Goal: Information Seeking & Learning: Learn about a topic

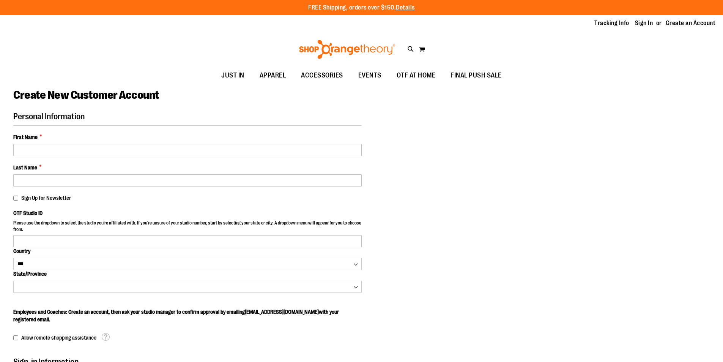
select select "***"
click at [638, 25] on link "Sign In" at bounding box center [644, 23] width 18 height 8
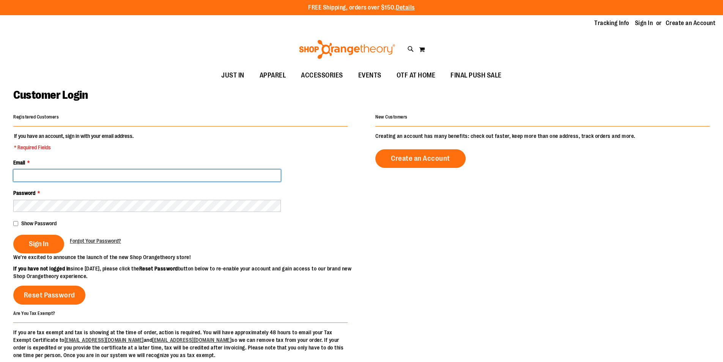
click at [84, 179] on input "Email *" at bounding box center [147, 175] width 268 height 12
type input "**********"
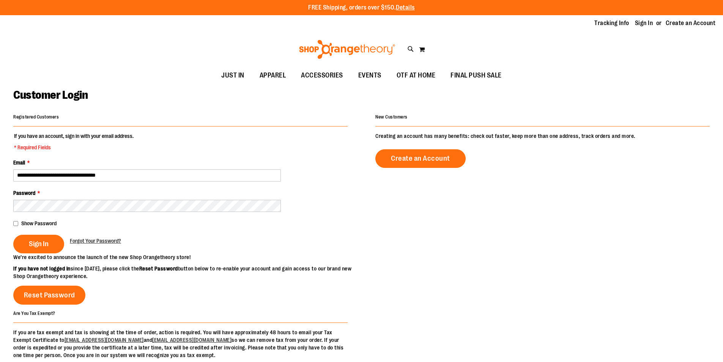
click at [67, 212] on fieldset "**********" at bounding box center [180, 192] width 334 height 121
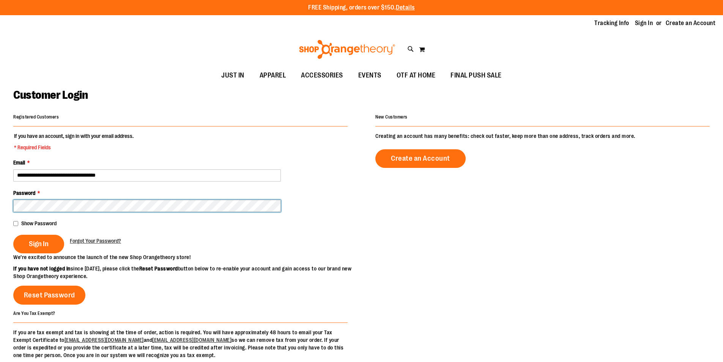
click at [13, 235] on button "Sign In" at bounding box center [38, 244] width 51 height 19
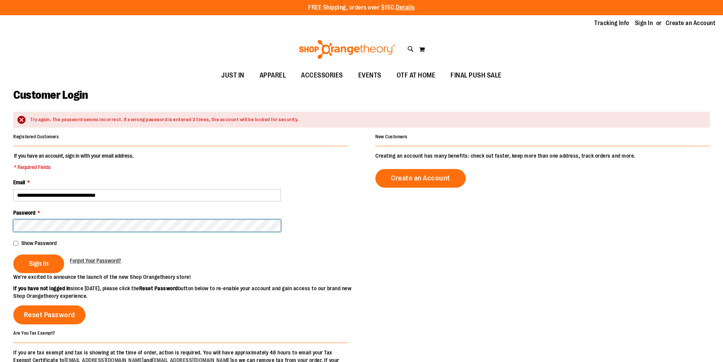
click at [13, 254] on button "Sign In" at bounding box center [38, 263] width 51 height 19
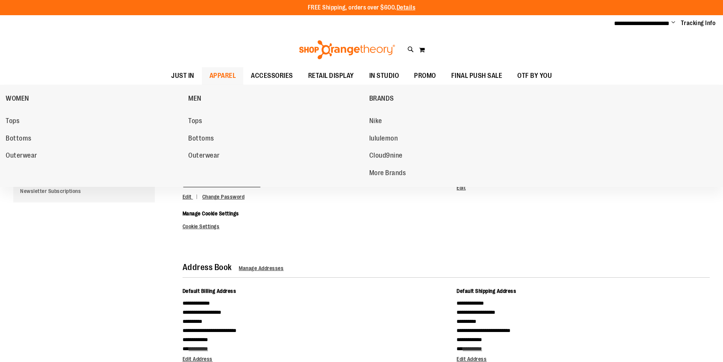
click at [227, 77] on span "APPAREL" at bounding box center [223, 75] width 27 height 17
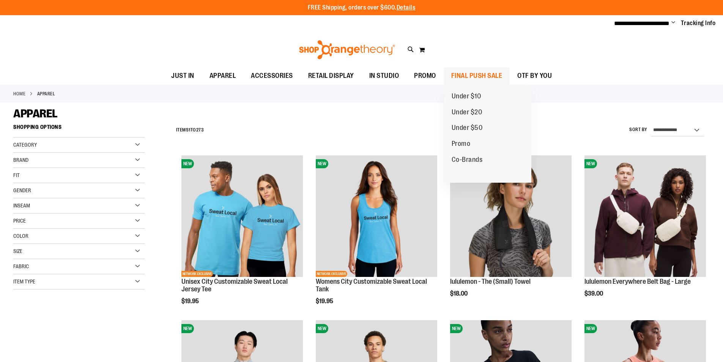
click at [483, 71] on span "FINAL PUSH SALE" at bounding box center [476, 75] width 51 height 17
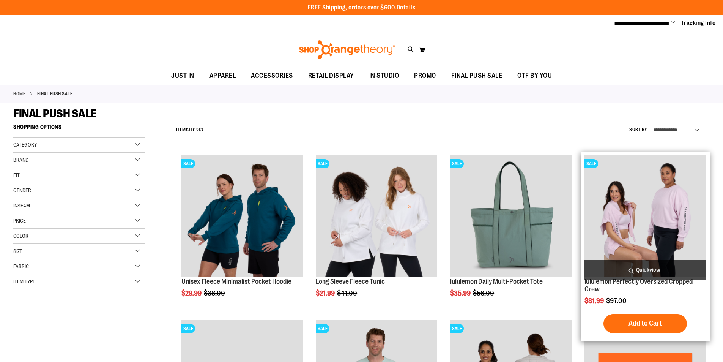
click at [630, 215] on img "product" at bounding box center [645, 215] width 121 height 121
click at [643, 222] on img "product" at bounding box center [645, 215] width 121 height 121
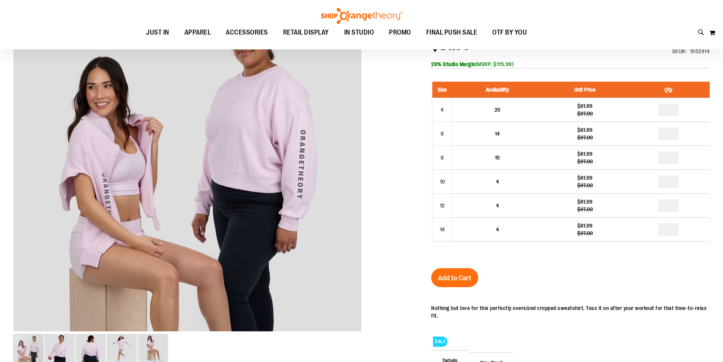
scroll to position [76, 0]
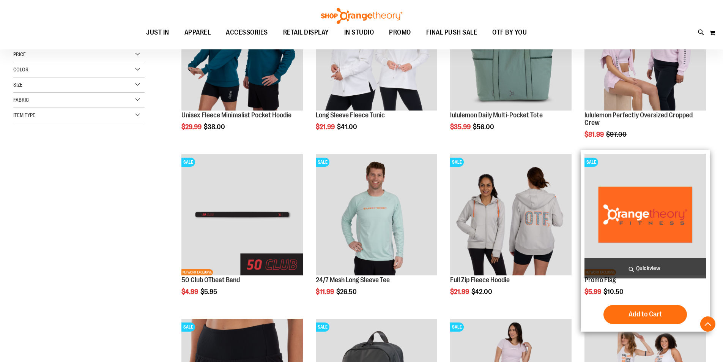
scroll to position [177, 0]
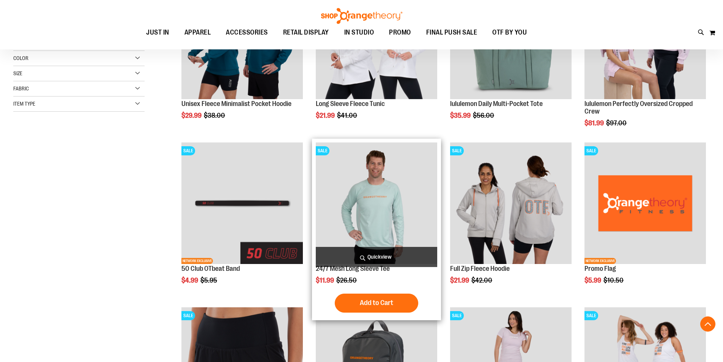
click at [384, 220] on img "product" at bounding box center [376, 202] width 121 height 121
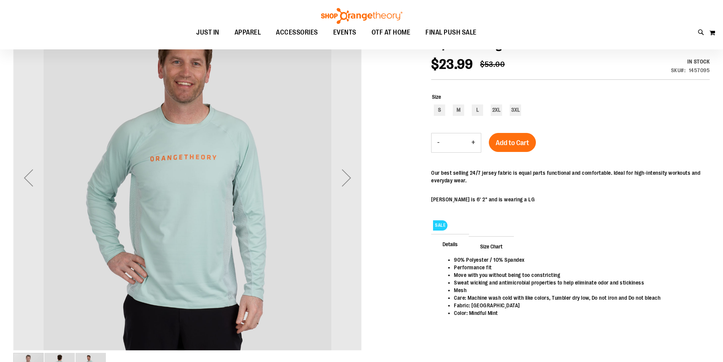
scroll to position [50, 0]
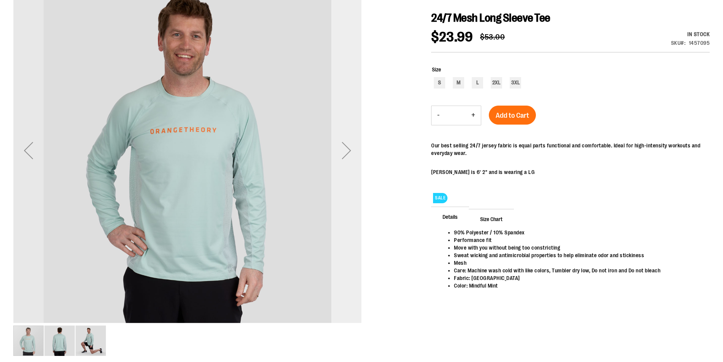
scroll to position [134, 0]
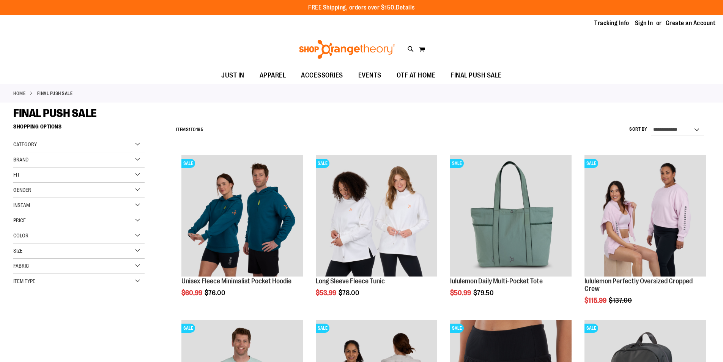
scroll to position [177, 0]
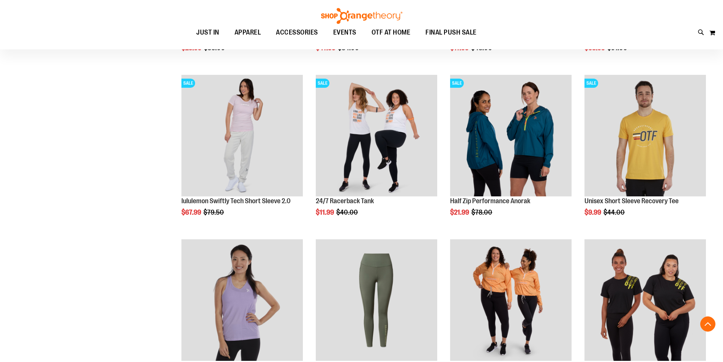
scroll to position [430, 0]
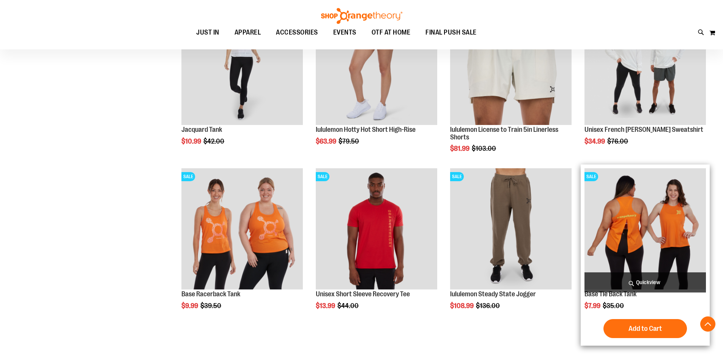
scroll to position [860, 0]
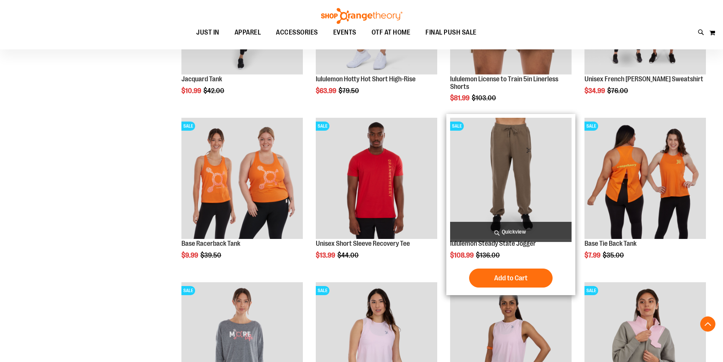
click at [508, 158] on img "product" at bounding box center [510, 178] width 121 height 121
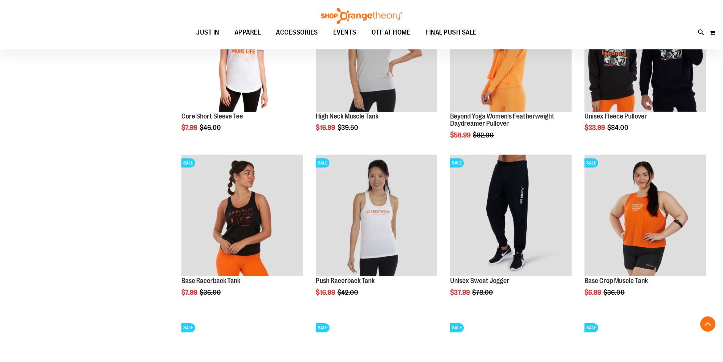
scroll to position [430, 0]
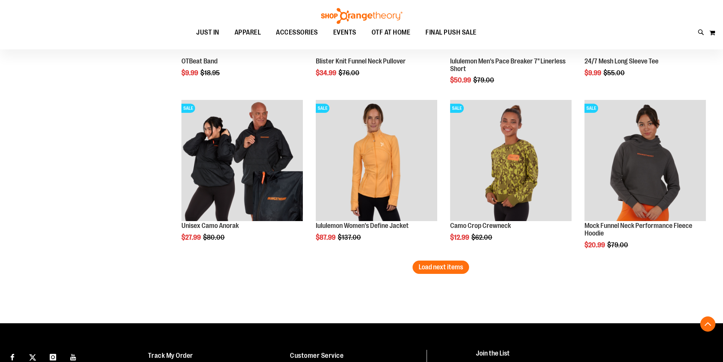
scroll to position [1316, 0]
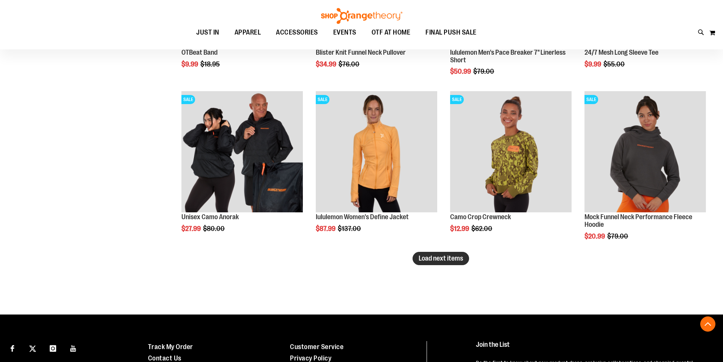
click at [433, 256] on span "Load next items" at bounding box center [441, 258] width 44 height 8
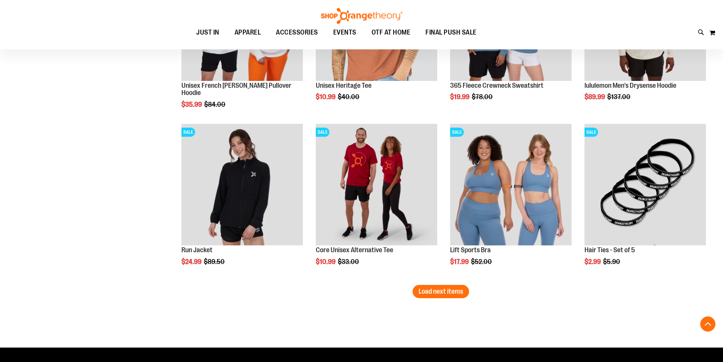
scroll to position [1797, 0]
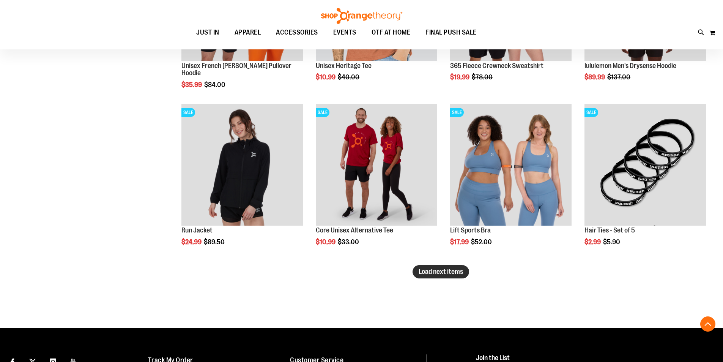
click at [454, 274] on span "Load next items" at bounding box center [441, 272] width 44 height 8
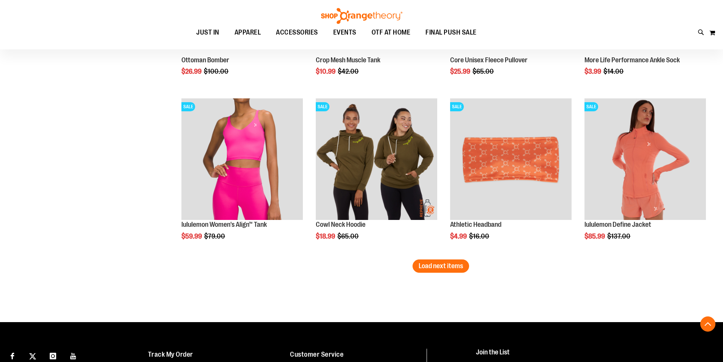
scroll to position [2303, 0]
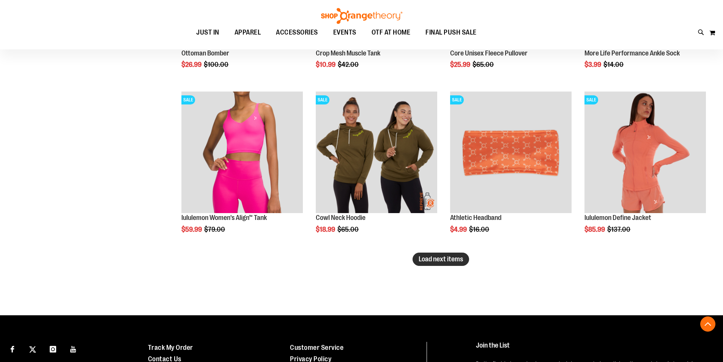
click at [423, 256] on span "Load next items" at bounding box center [441, 259] width 44 height 8
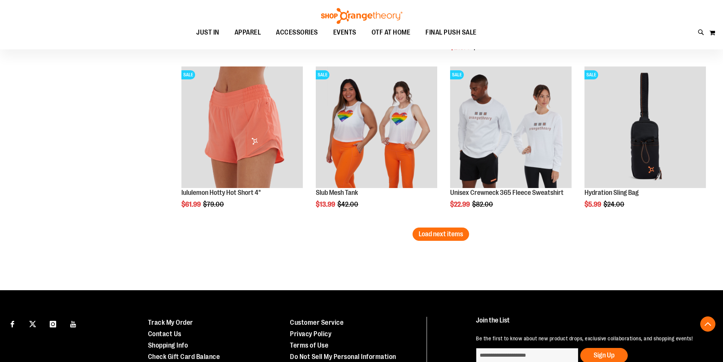
scroll to position [2835, 0]
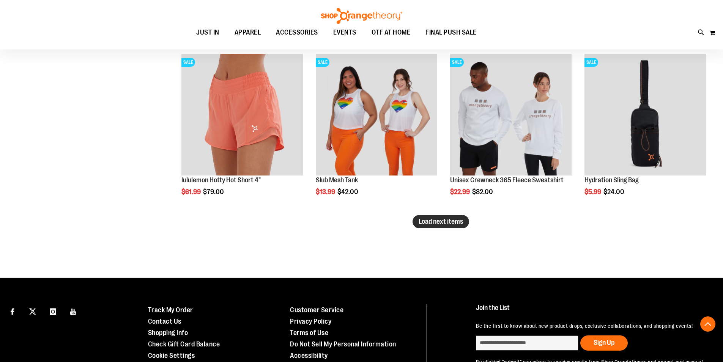
click at [459, 219] on span "Load next items" at bounding box center [441, 222] width 44 height 8
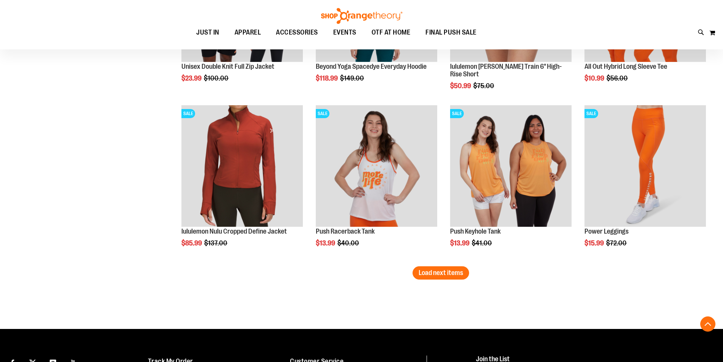
scroll to position [3290, 0]
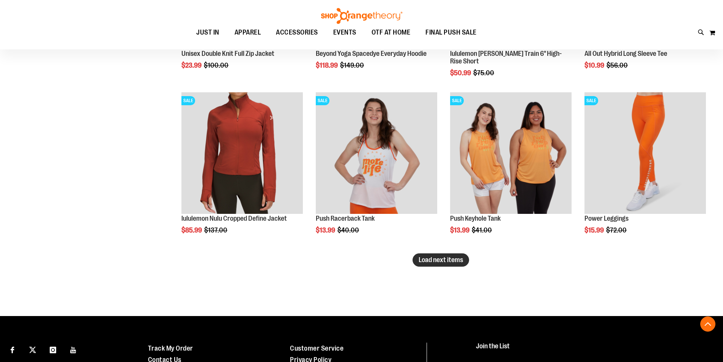
click at [422, 260] on span "Load next items" at bounding box center [441, 260] width 44 height 8
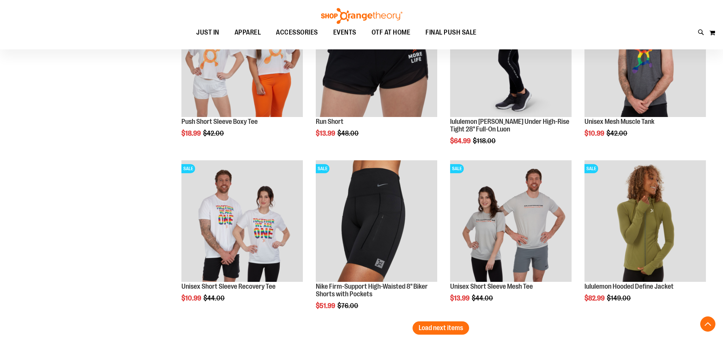
scroll to position [3771, 0]
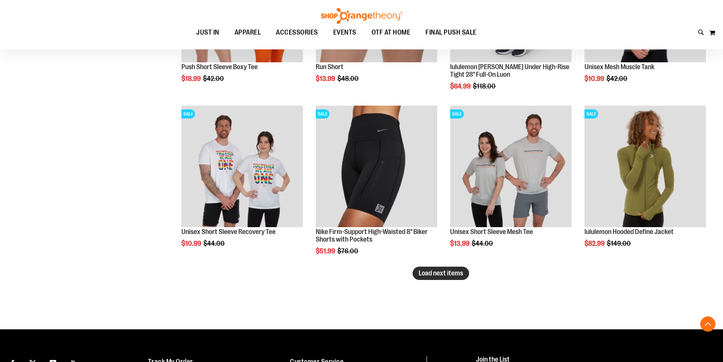
click at [441, 272] on span "Load next items" at bounding box center [441, 273] width 44 height 8
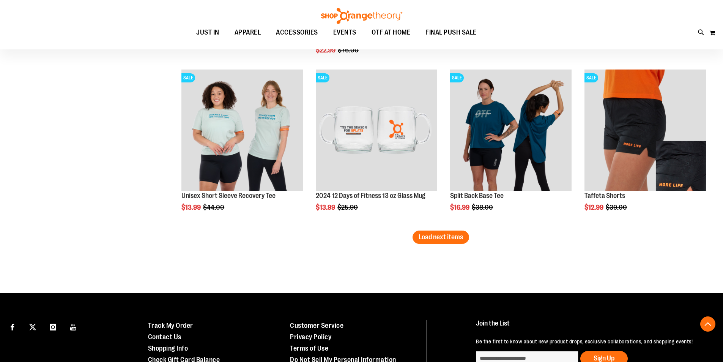
scroll to position [4302, 0]
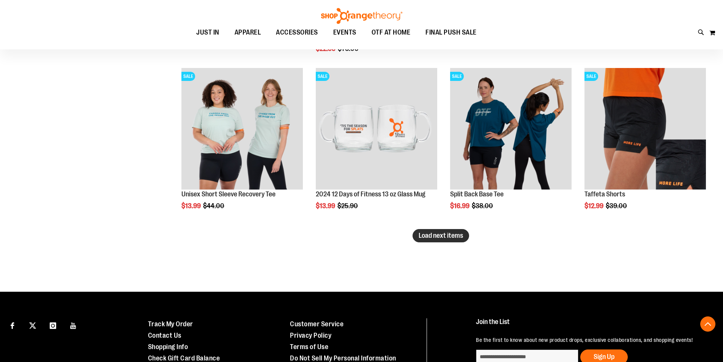
click at [438, 236] on span "Load next items" at bounding box center [441, 236] width 44 height 8
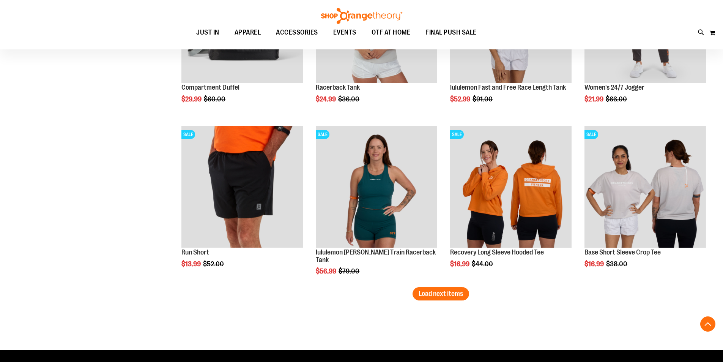
scroll to position [4758, 0]
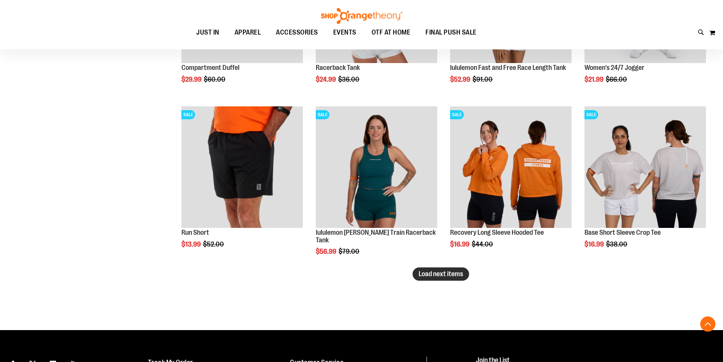
click at [421, 276] on span "Load next items" at bounding box center [441, 274] width 44 height 8
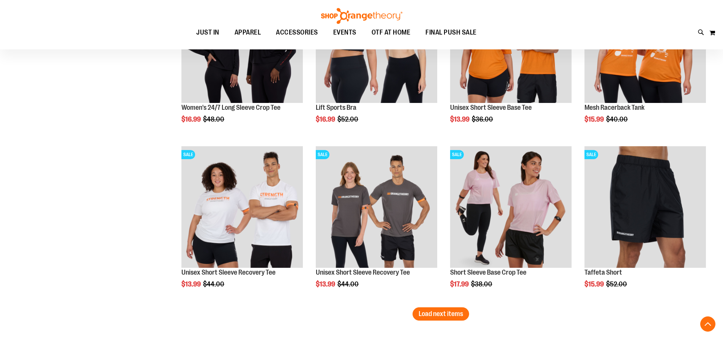
scroll to position [5214, 0]
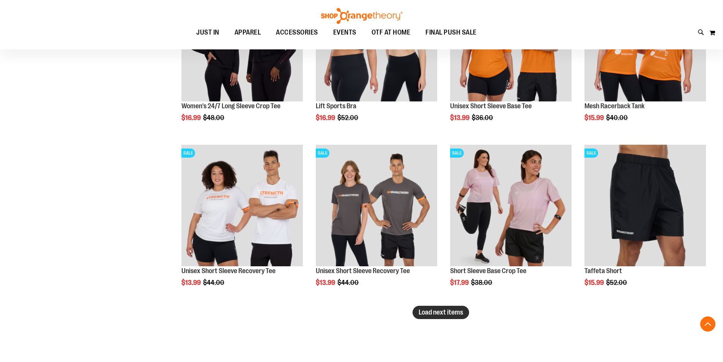
click at [446, 313] on span "Load next items" at bounding box center [441, 312] width 44 height 8
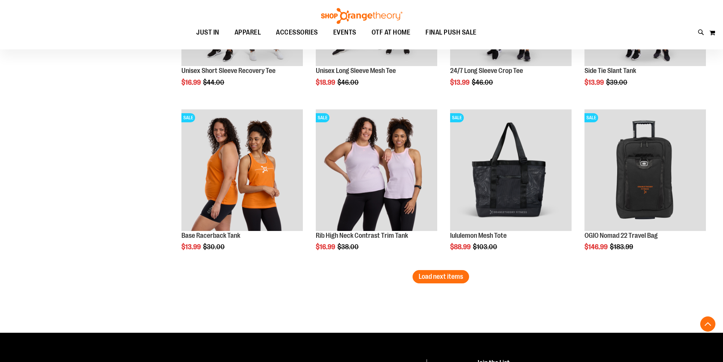
scroll to position [5771, 0]
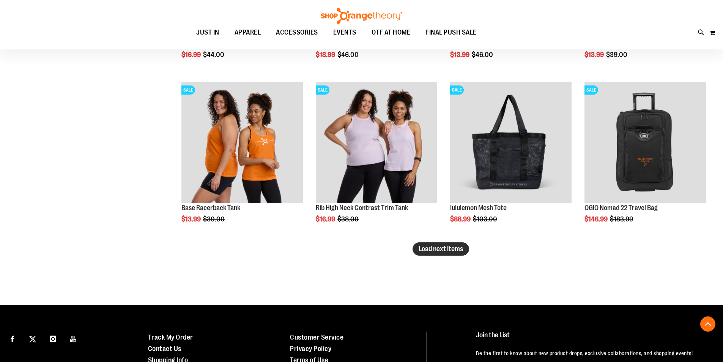
click at [423, 247] on span "Load next items" at bounding box center [441, 249] width 44 height 8
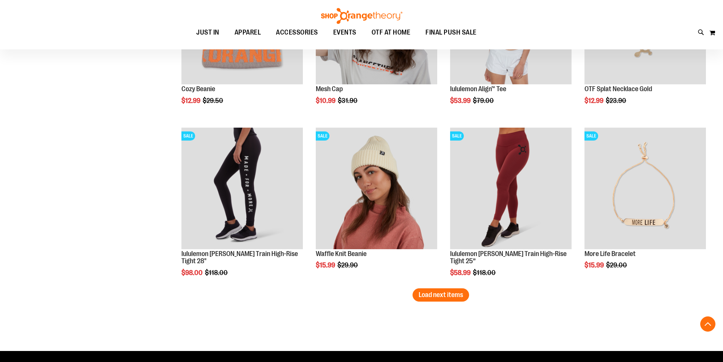
scroll to position [6226, 0]
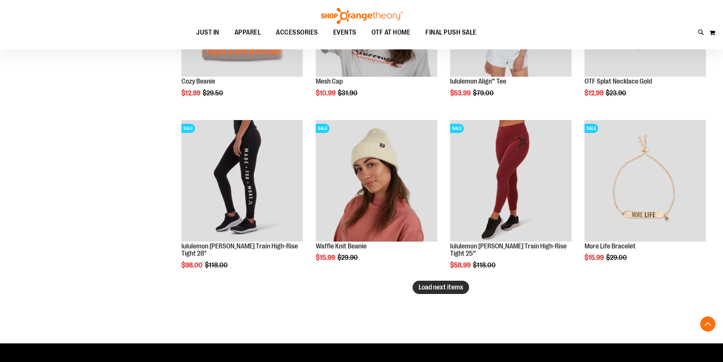
click at [435, 293] on button "Load next items" at bounding box center [441, 287] width 57 height 13
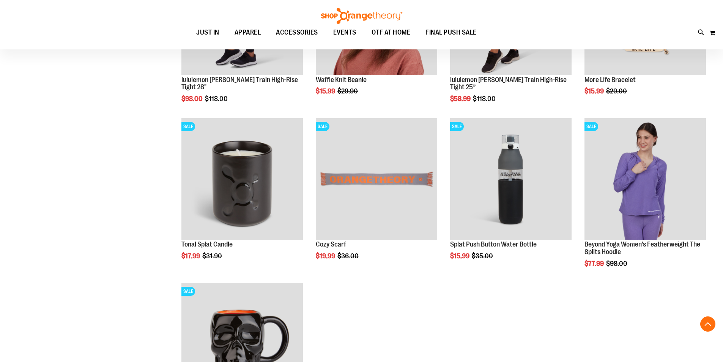
scroll to position [6403, 0]
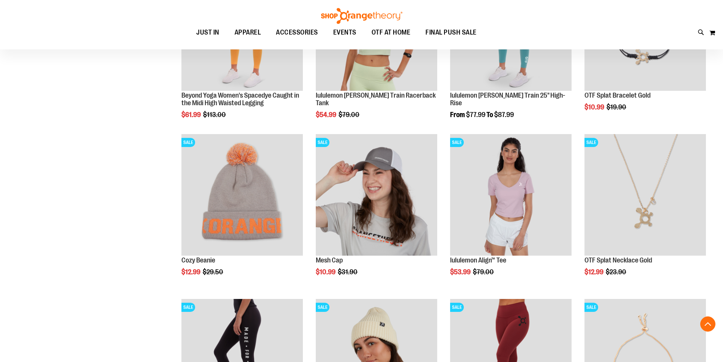
scroll to position [5948, 0]
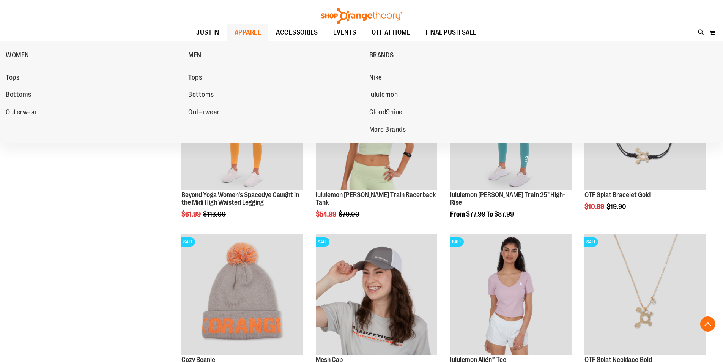
click at [246, 27] on span "APPAREL" at bounding box center [248, 32] width 27 height 17
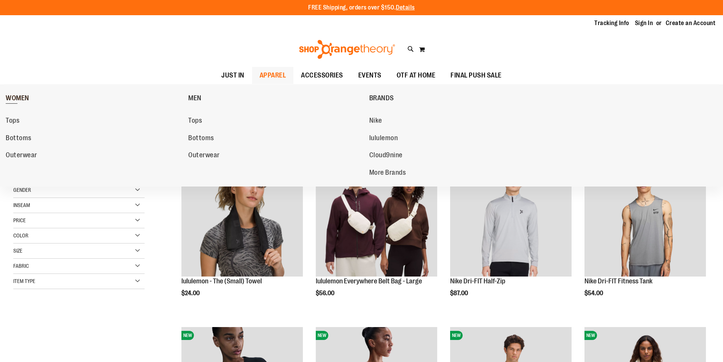
click at [22, 99] on span "WOMEN" at bounding box center [18, 98] width 24 height 9
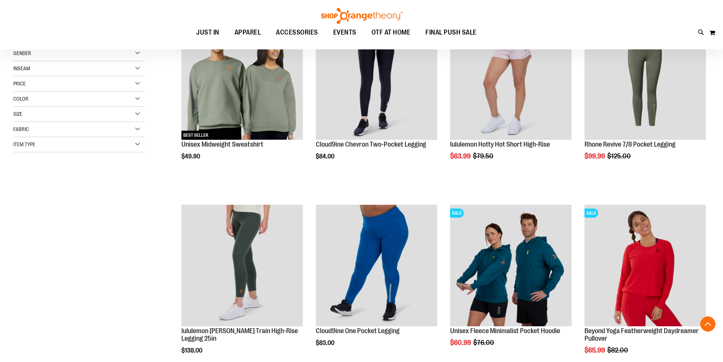
scroll to position [151, 0]
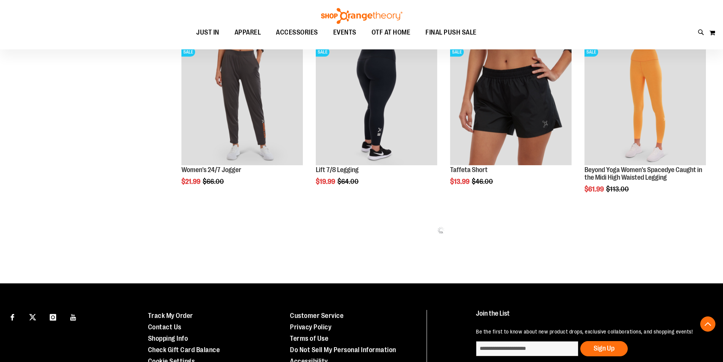
scroll to position [506, 0]
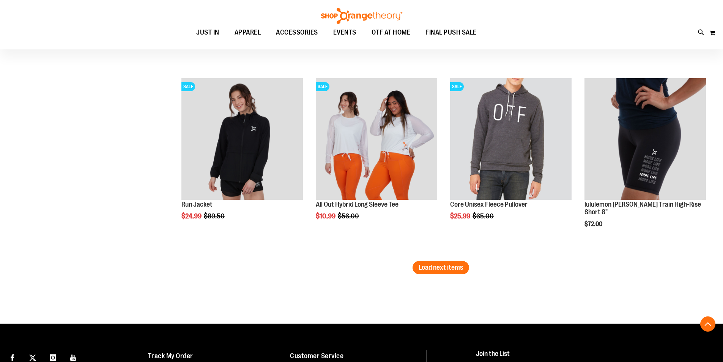
scroll to position [1569, 0]
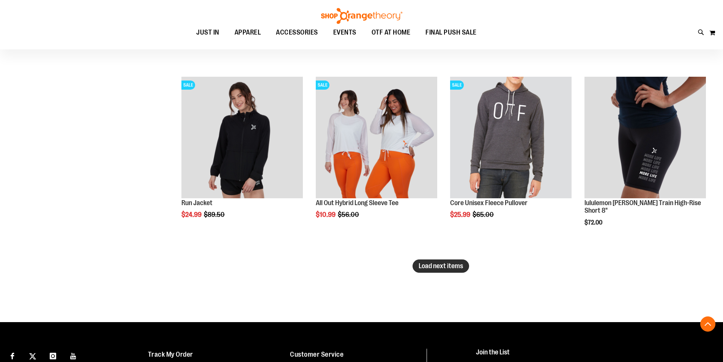
click at [434, 264] on span "Load next items" at bounding box center [441, 266] width 44 height 8
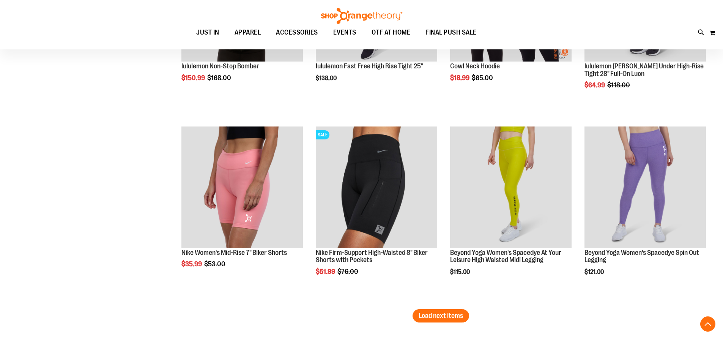
scroll to position [2126, 0]
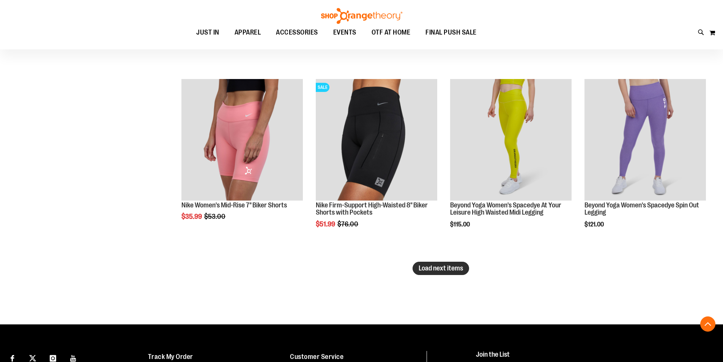
click at [436, 270] on span "Load next items" at bounding box center [441, 268] width 44 height 8
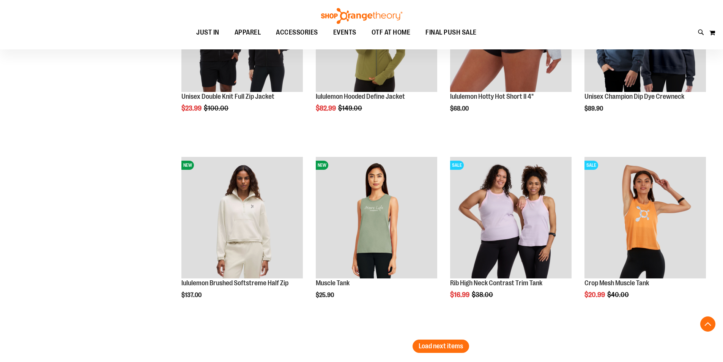
scroll to position [2657, 0]
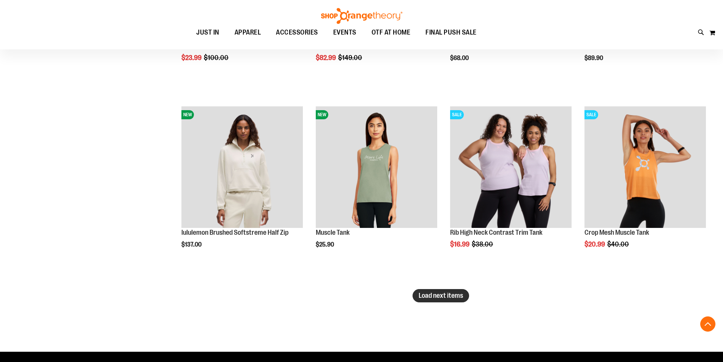
click at [449, 289] on button "Load next items" at bounding box center [441, 295] width 57 height 13
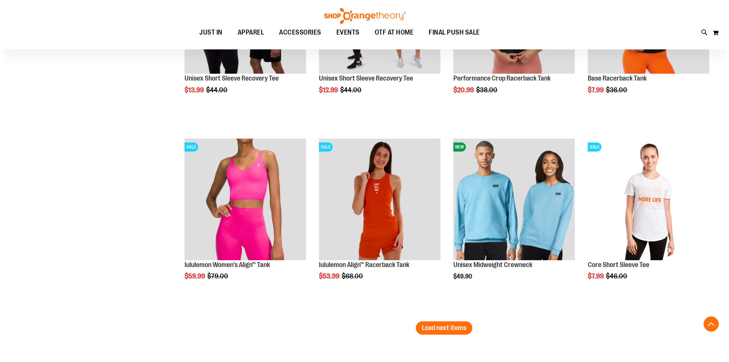
scroll to position [3189, 0]
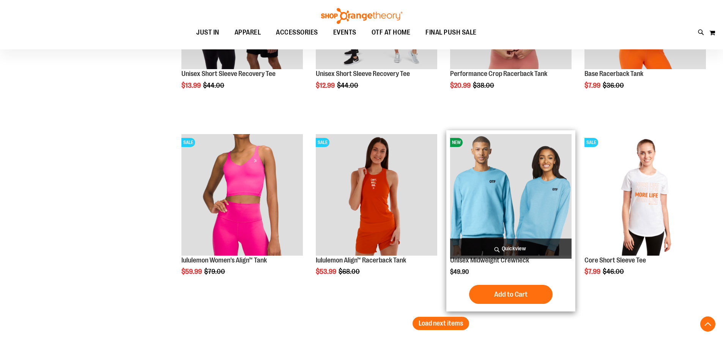
click at [518, 240] on span "Quickview" at bounding box center [510, 248] width 121 height 20
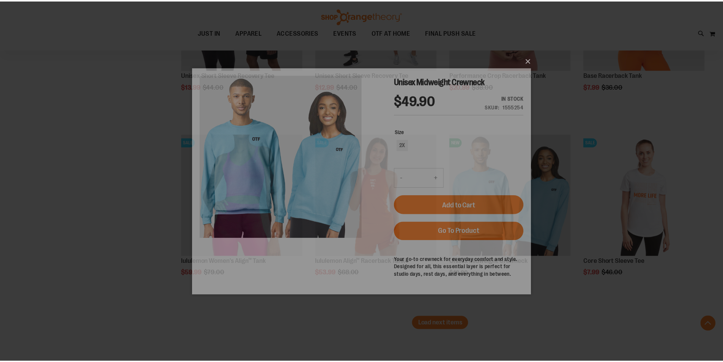
scroll to position [0, 0]
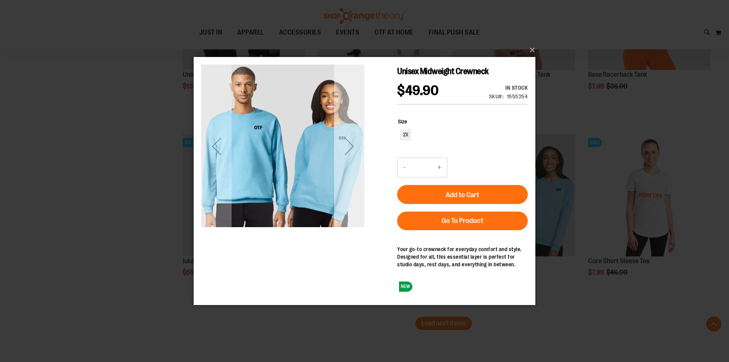
click at [358, 151] on div "Next" at bounding box center [349, 146] width 30 height 30
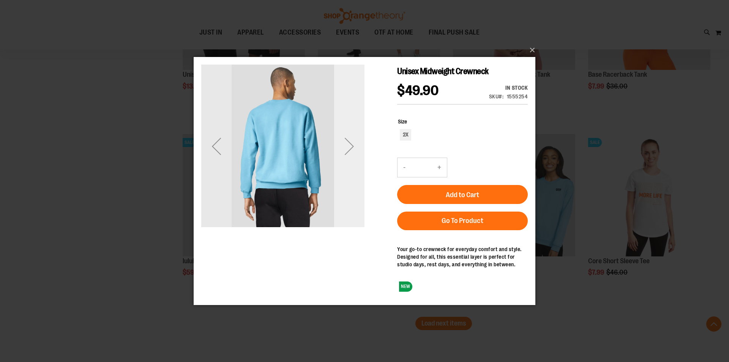
click at [358, 151] on div "Next" at bounding box center [349, 146] width 30 height 30
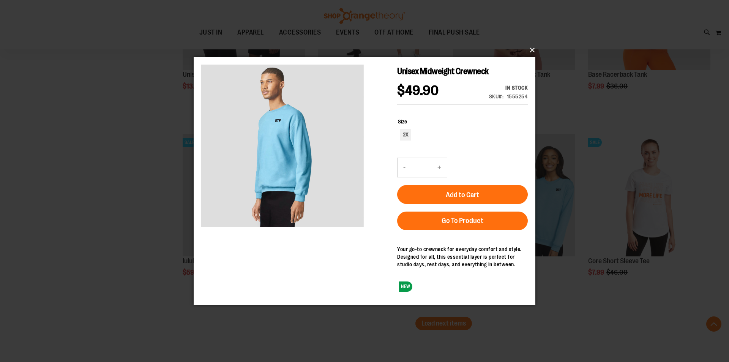
click at [531, 49] on button "×" at bounding box center [367, 50] width 342 height 17
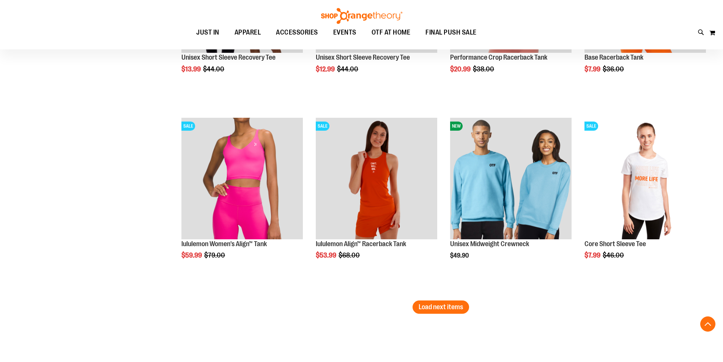
scroll to position [3214, 0]
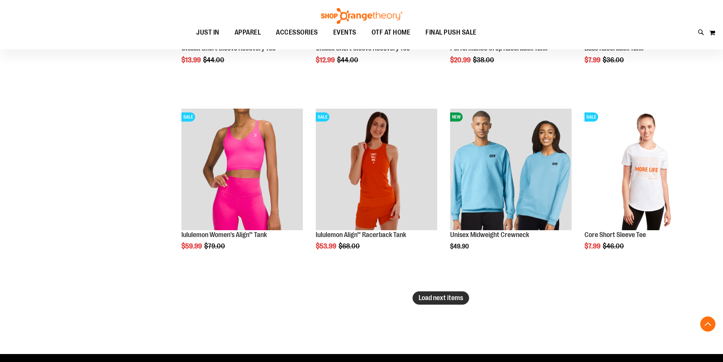
click at [435, 297] on span "Load next items" at bounding box center [441, 298] width 44 height 8
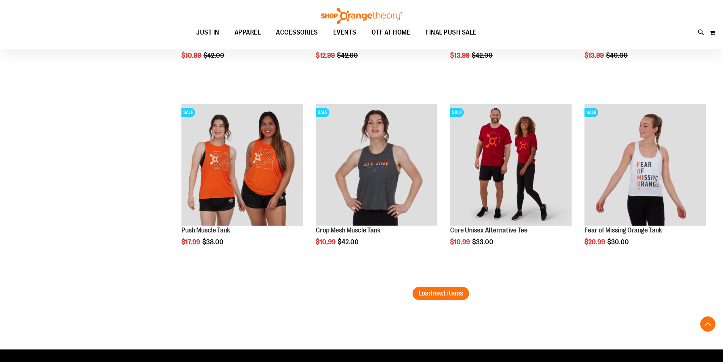
scroll to position [3796, 0]
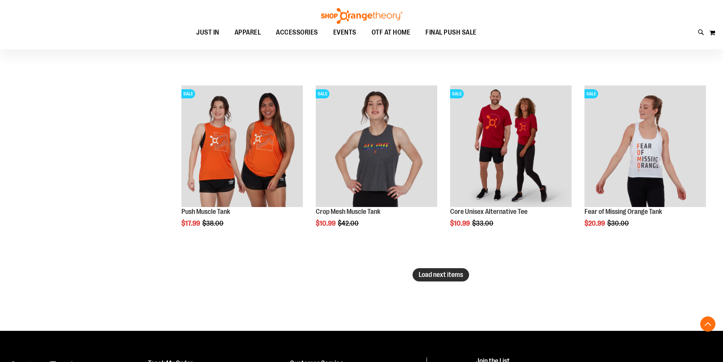
click at [427, 273] on span "Load next items" at bounding box center [441, 275] width 44 height 8
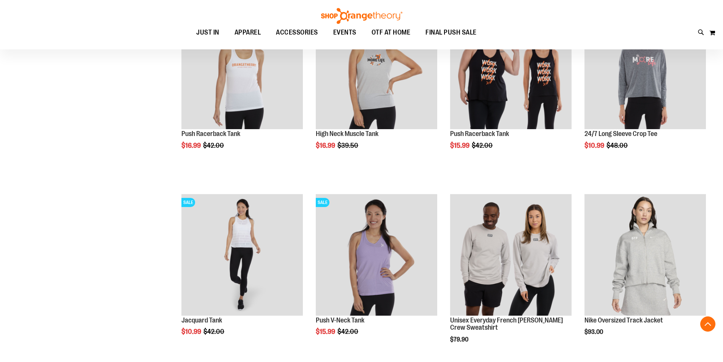
scroll to position [4252, 0]
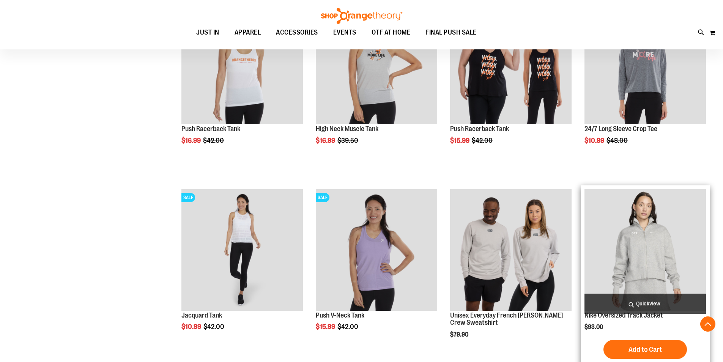
click at [626, 266] on img "product" at bounding box center [645, 249] width 121 height 121
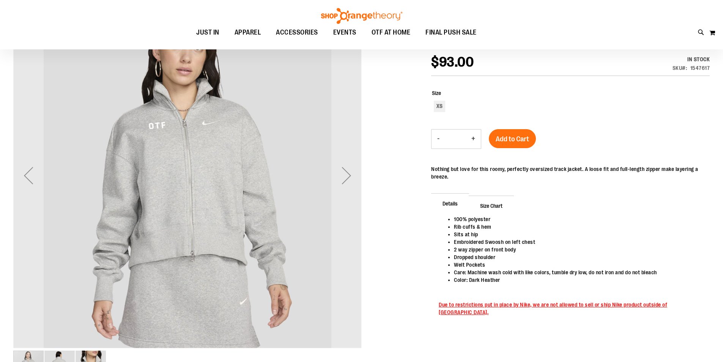
scroll to position [25, 0]
click at [361, 177] on div "Next" at bounding box center [346, 176] width 30 height 30
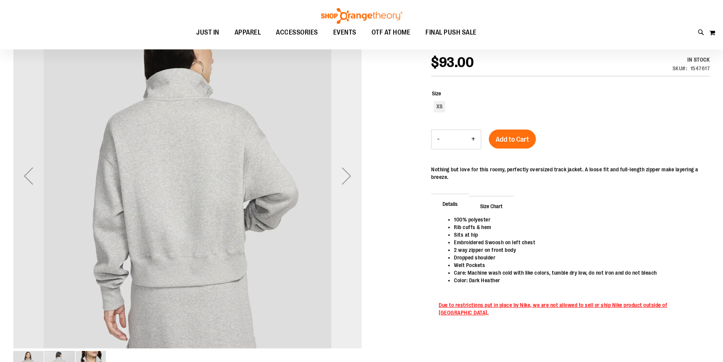
click at [360, 178] on div "Next" at bounding box center [346, 176] width 30 height 30
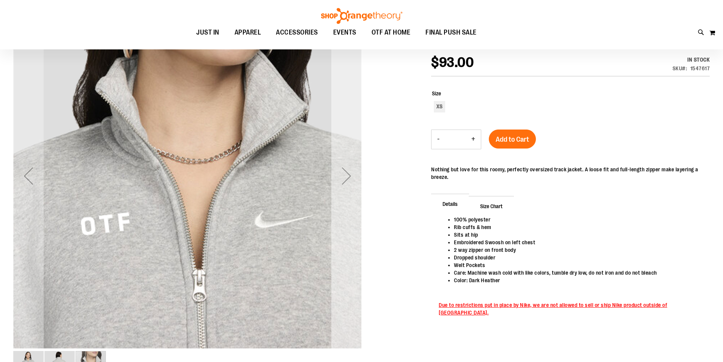
click at [353, 169] on div "Next" at bounding box center [346, 176] width 30 height 30
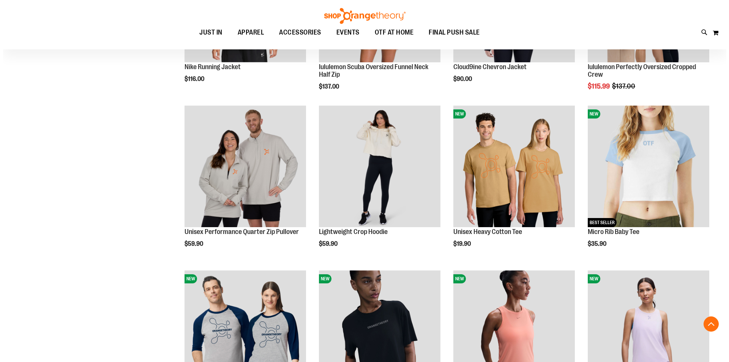
scroll to position [645, 0]
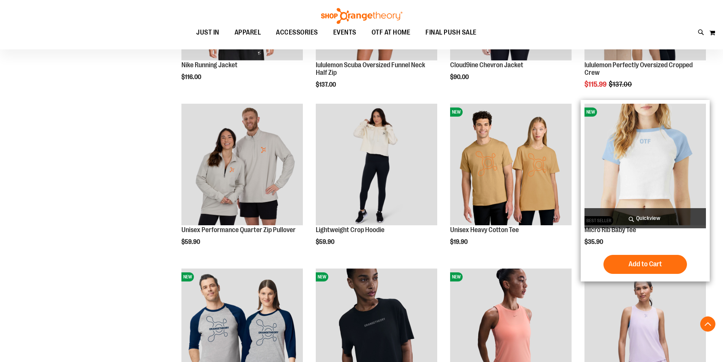
click at [656, 215] on span "Quickview" at bounding box center [645, 218] width 121 height 20
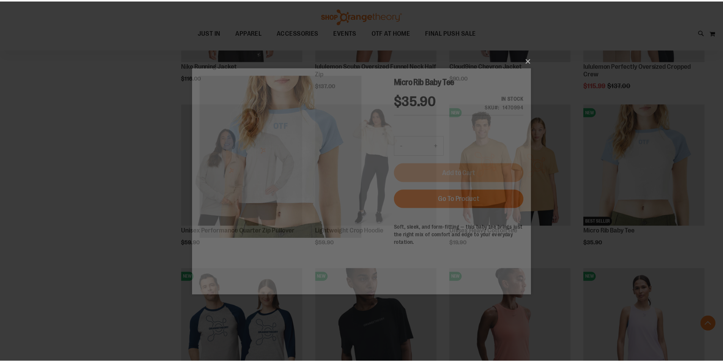
scroll to position [0, 0]
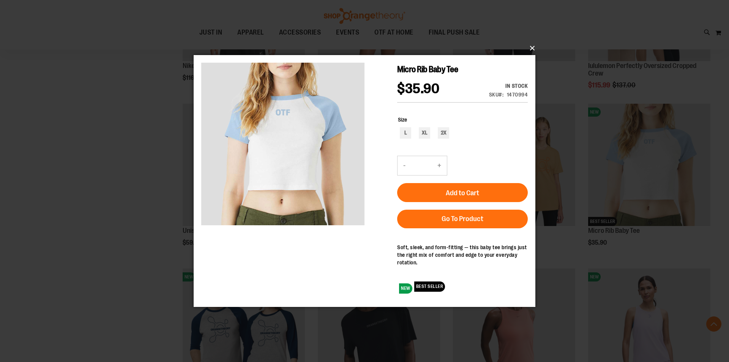
click at [532, 49] on button "×" at bounding box center [367, 48] width 342 height 17
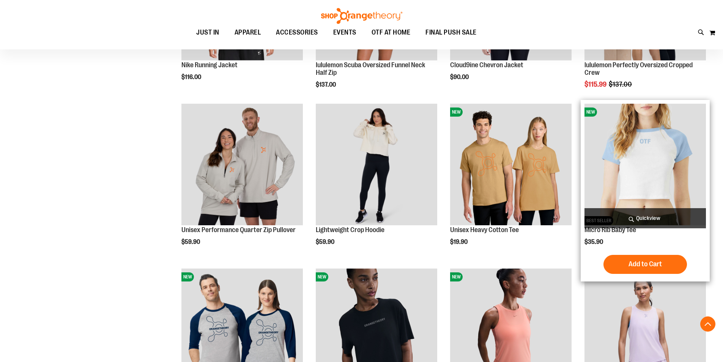
click at [666, 181] on img "product" at bounding box center [645, 164] width 121 height 121
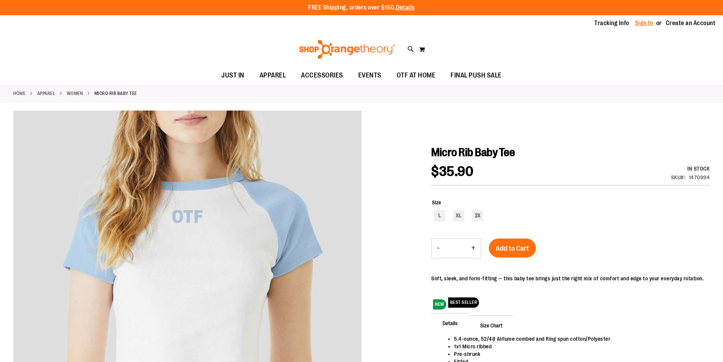
click at [645, 24] on link "Sign In" at bounding box center [644, 23] width 18 height 8
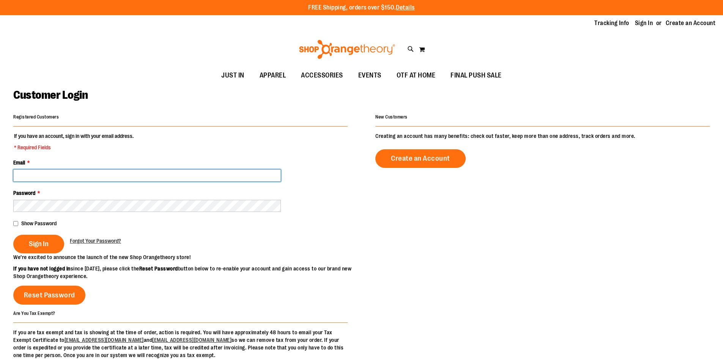
click at [134, 180] on input "Email *" at bounding box center [147, 175] width 268 height 12
type input "**********"
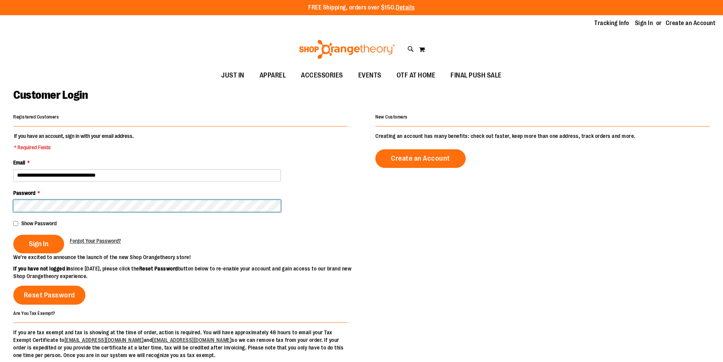
click at [13, 235] on button "Sign In" at bounding box center [38, 244] width 51 height 19
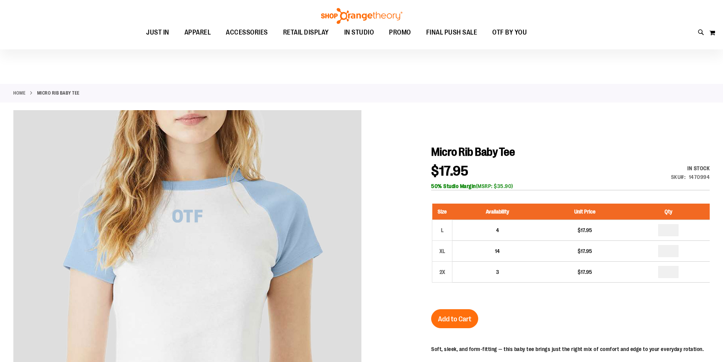
scroll to position [25, 0]
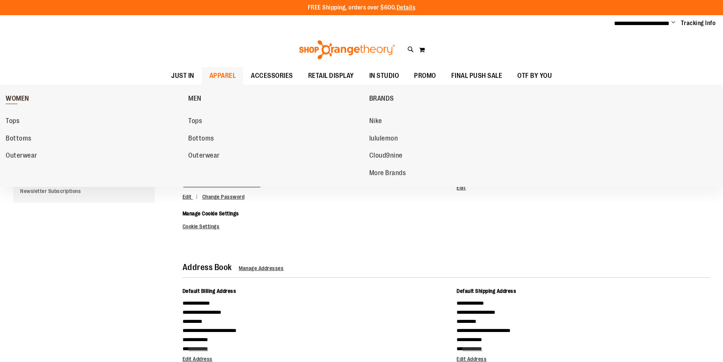
click at [16, 98] on span "WOMEN" at bounding box center [18, 99] width 24 height 9
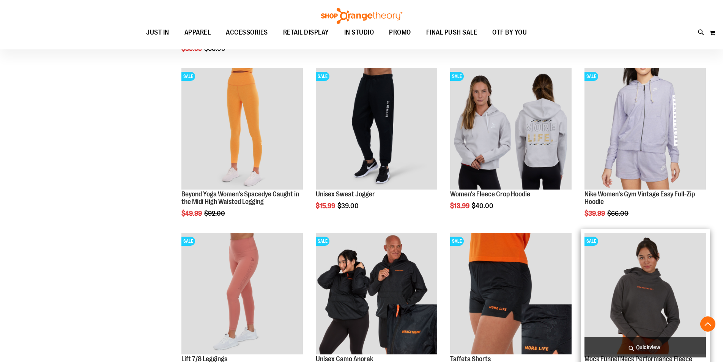
scroll to position [582, 0]
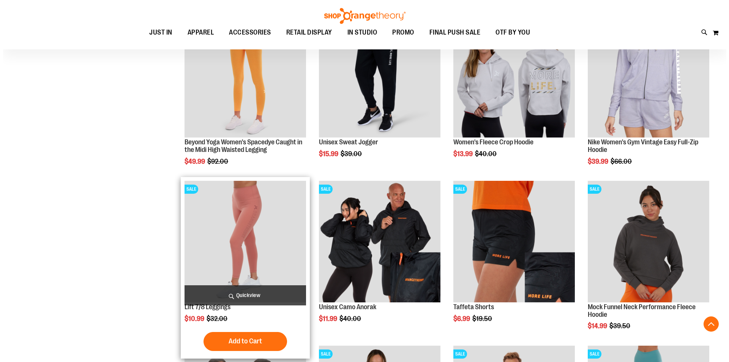
scroll to position [582, 0]
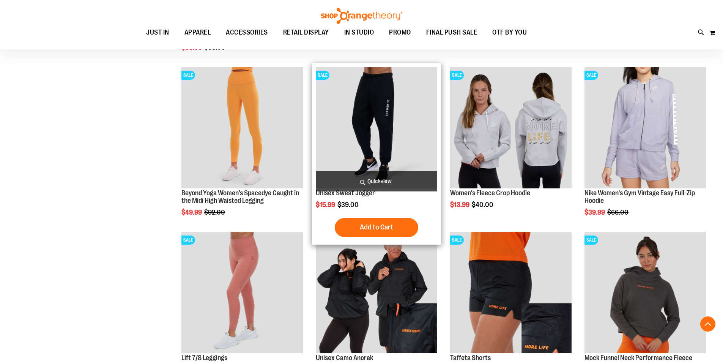
click at [359, 178] on span "Quickview" at bounding box center [376, 181] width 121 height 20
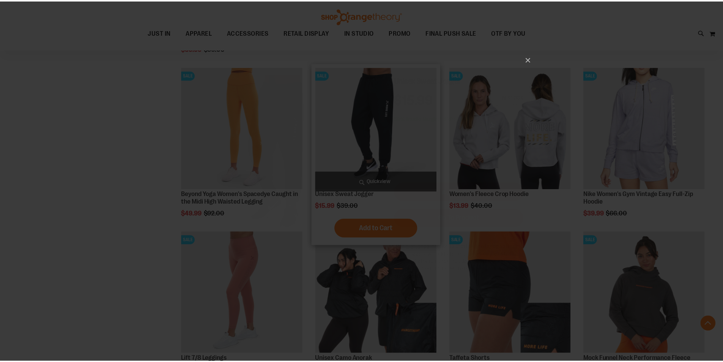
scroll to position [0, 0]
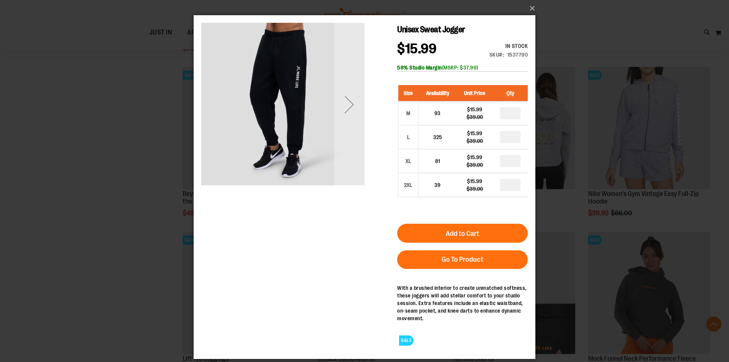
click at [352, 106] on div "Next" at bounding box center [349, 104] width 30 height 30
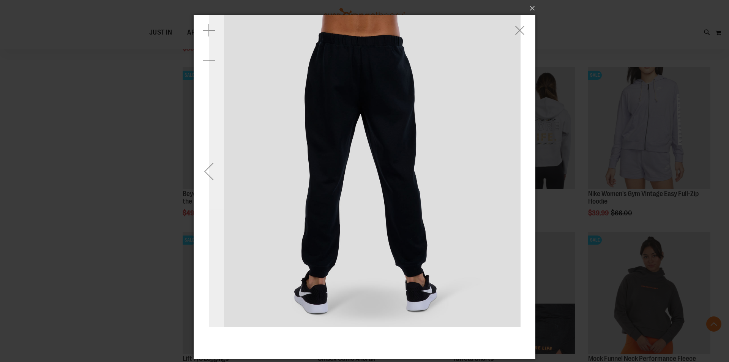
click at [210, 174] on div "Previous" at bounding box center [209, 171] width 30 height 30
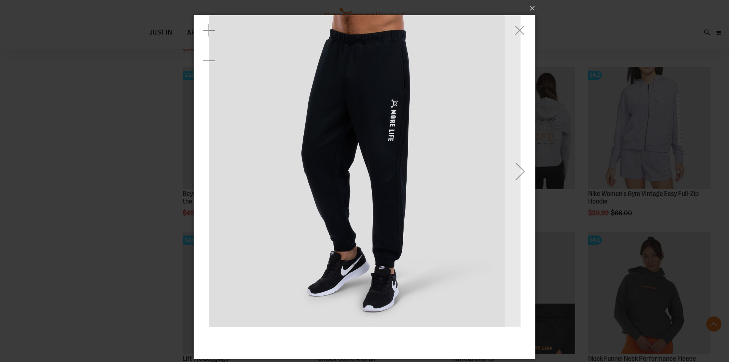
click at [210, 174] on img "carousel" at bounding box center [365, 171] width 312 height 312
click at [522, 177] on div "Next" at bounding box center [520, 171] width 30 height 30
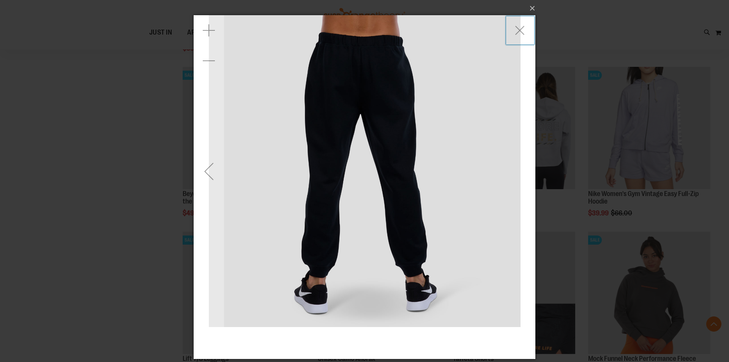
click at [522, 177] on div "carousel" at bounding box center [365, 171] width 342 height 312
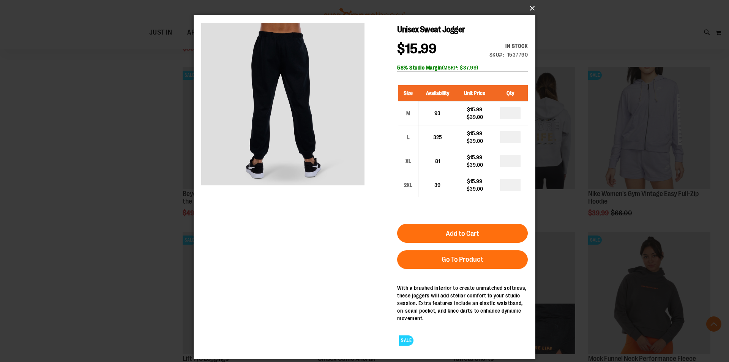
click at [532, 8] on button "×" at bounding box center [367, 8] width 342 height 17
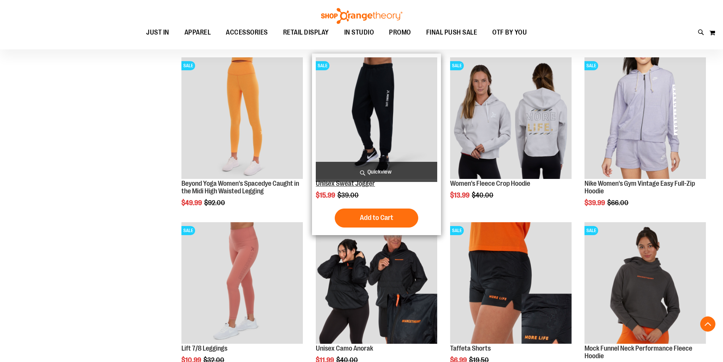
scroll to position [607, 0]
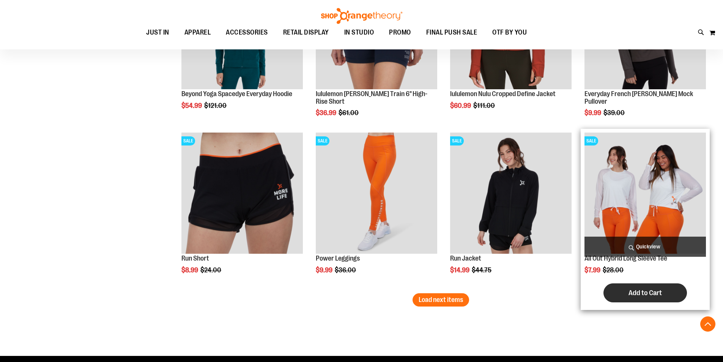
scroll to position [1341, 0]
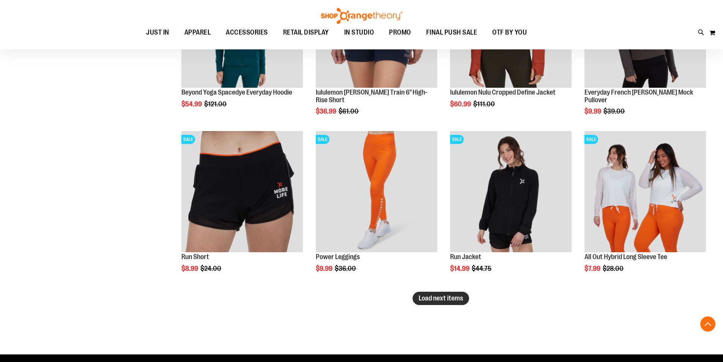
click at [419, 292] on button "Load next items" at bounding box center [441, 298] width 57 height 13
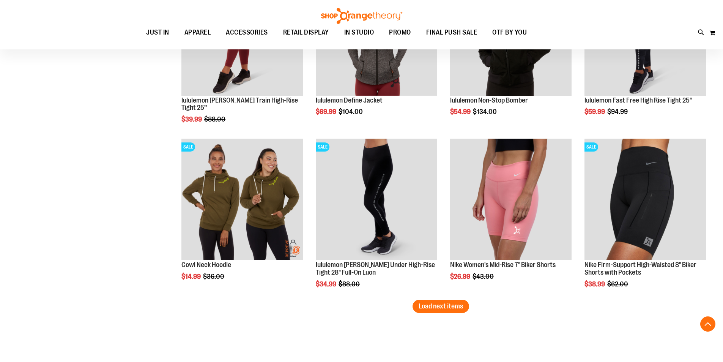
scroll to position [1873, 0]
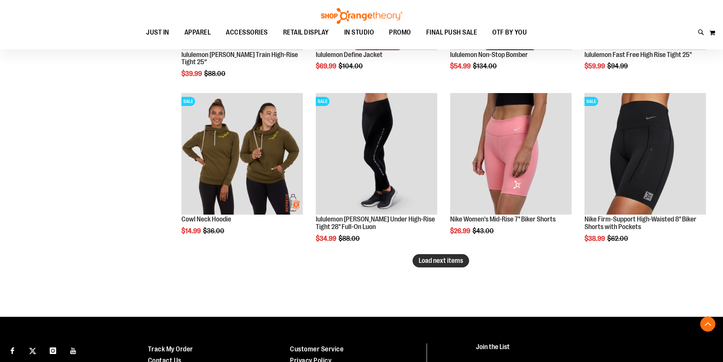
click at [442, 264] on span "Load next items" at bounding box center [441, 261] width 44 height 8
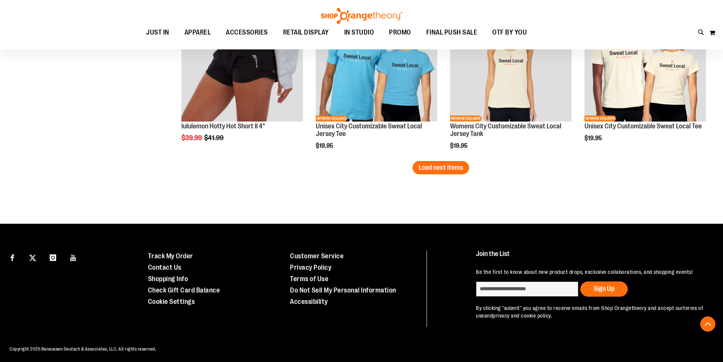
scroll to position [2463, 0]
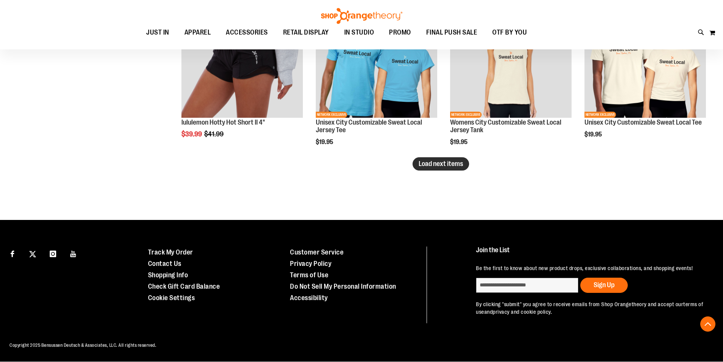
click at [440, 167] on span "Load next items" at bounding box center [441, 164] width 44 height 8
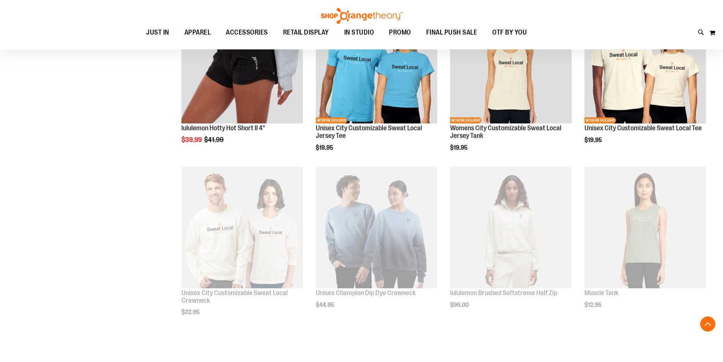
scroll to position [2463, 0]
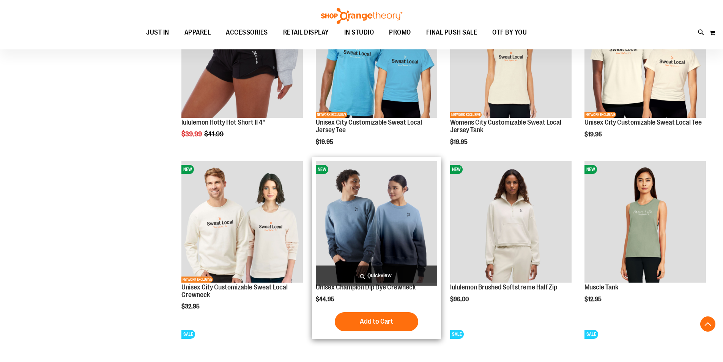
click at [355, 236] on img "product" at bounding box center [376, 221] width 121 height 121
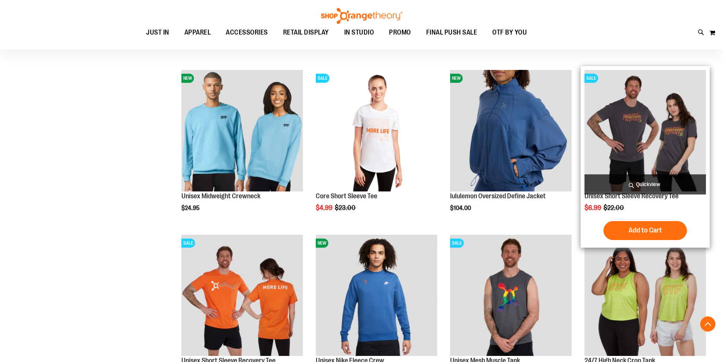
scroll to position [683, 0]
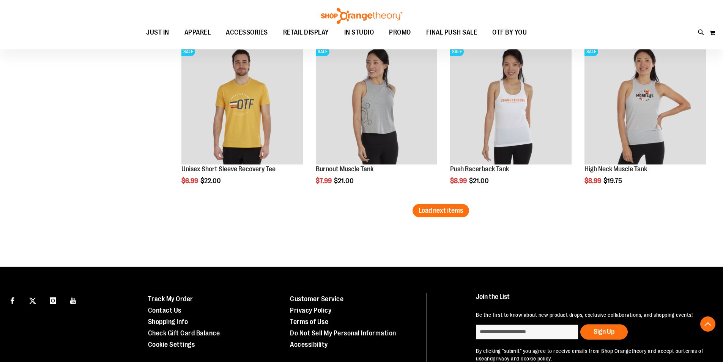
scroll to position [1366, 0]
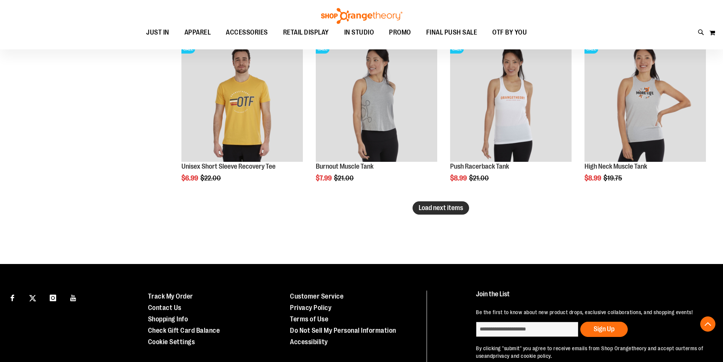
click at [456, 207] on span "Load next items" at bounding box center [441, 208] width 44 height 8
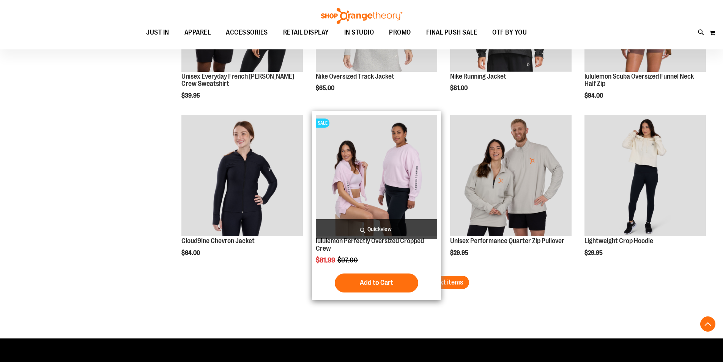
scroll to position [1797, 0]
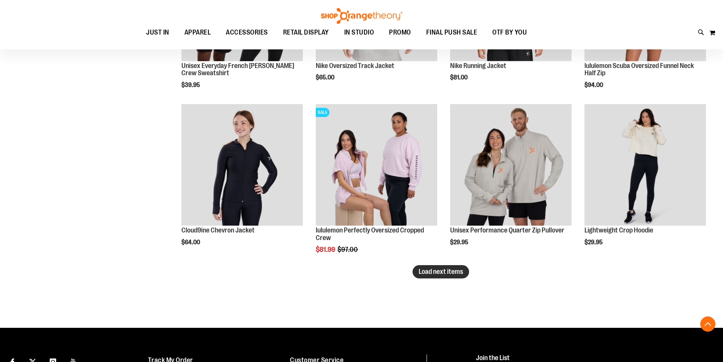
click at [448, 270] on span "Load next items" at bounding box center [441, 272] width 44 height 8
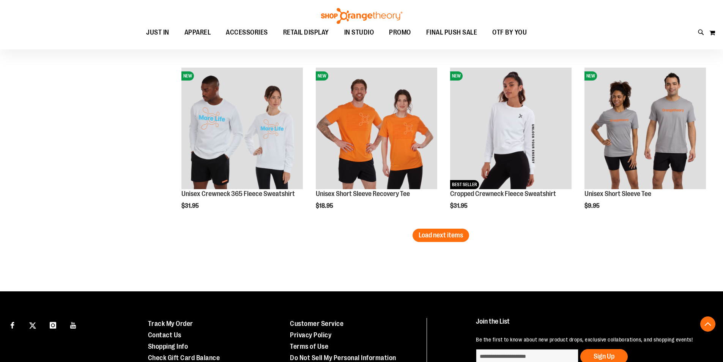
scroll to position [2328, 0]
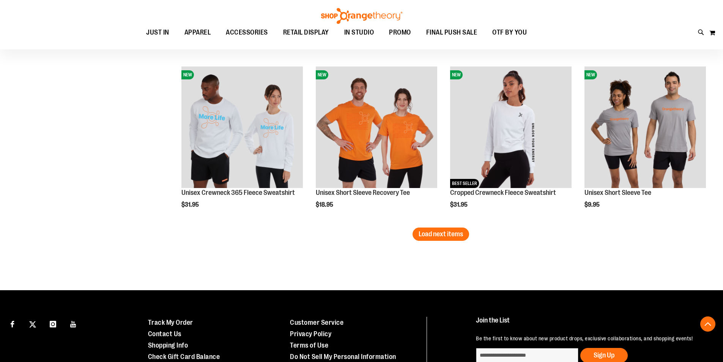
click at [418, 232] on button "Load next items" at bounding box center [441, 233] width 57 height 13
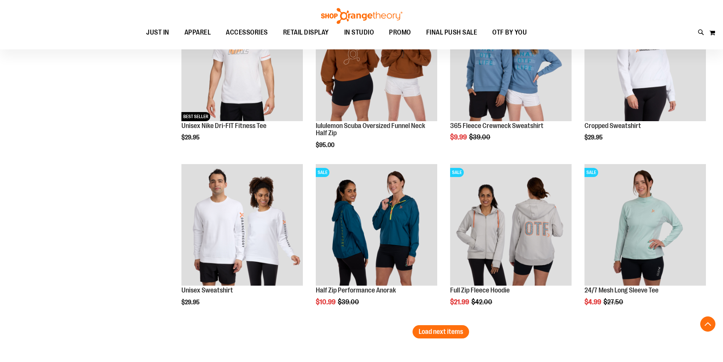
scroll to position [2733, 0]
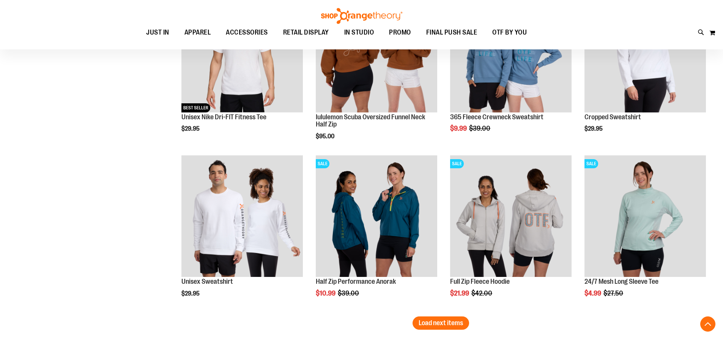
click at [433, 318] on button "Load next items" at bounding box center [441, 322] width 57 height 13
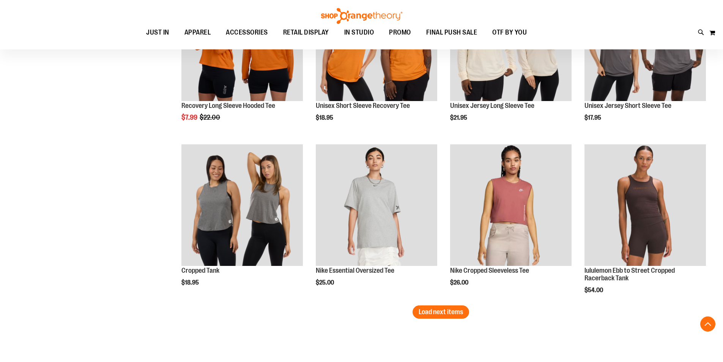
scroll to position [3239, 0]
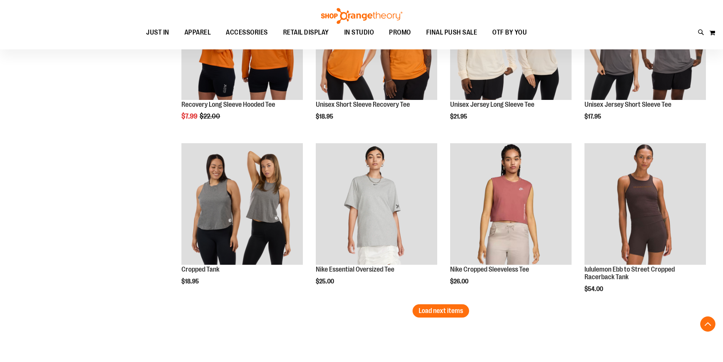
click at [422, 314] on span "Load next items" at bounding box center [441, 311] width 44 height 8
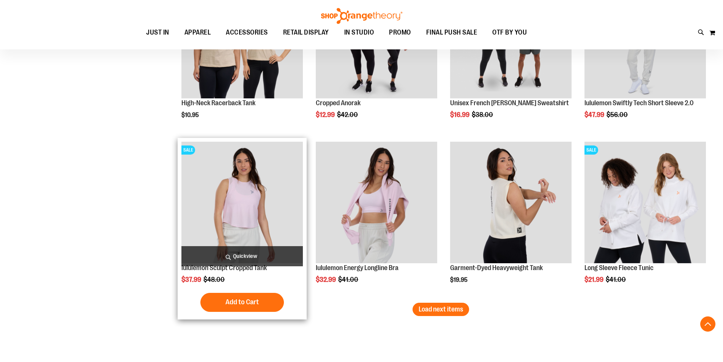
scroll to position [3746, 0]
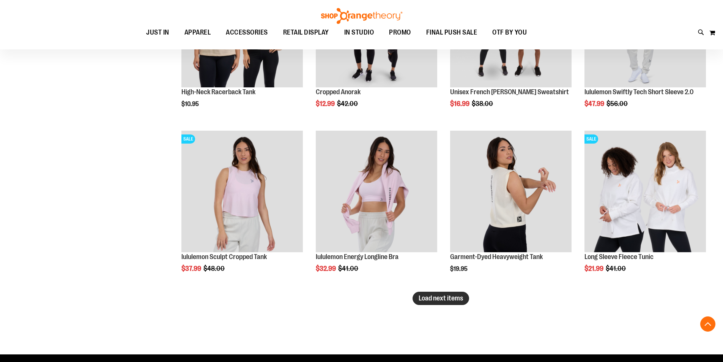
click at [434, 297] on span "Load next items" at bounding box center [441, 298] width 44 height 8
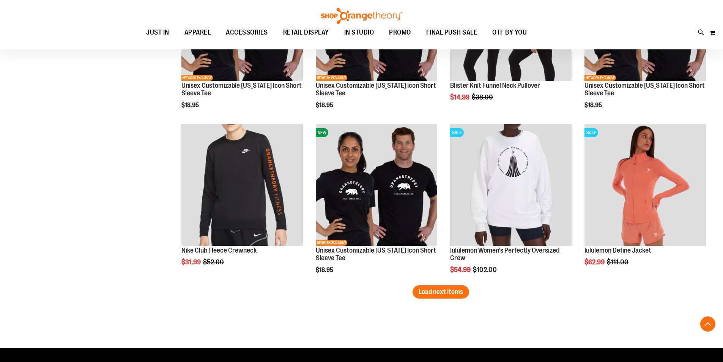
scroll to position [4252, 0]
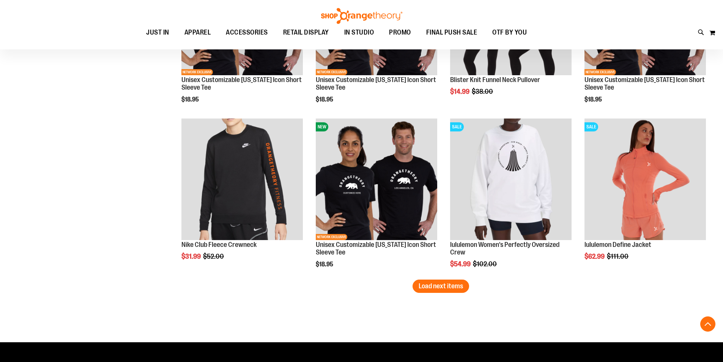
click at [459, 289] on span "Load next items" at bounding box center [441, 286] width 44 height 8
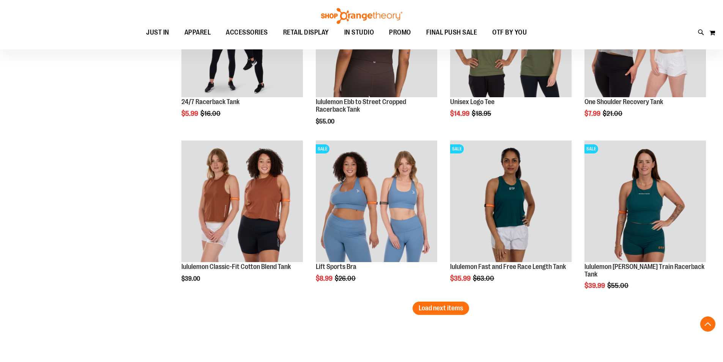
scroll to position [4733, 0]
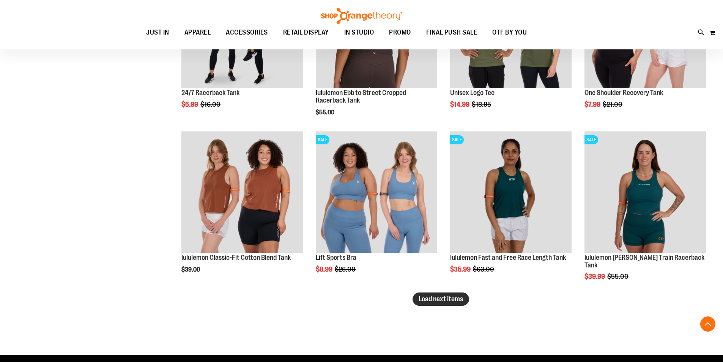
click at [432, 299] on span "Load next items" at bounding box center [441, 299] width 44 height 8
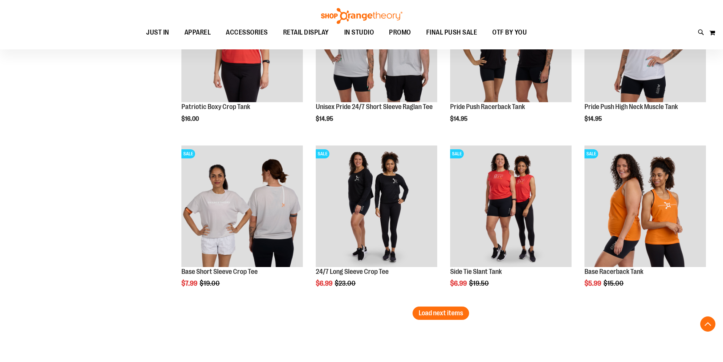
scroll to position [5214, 0]
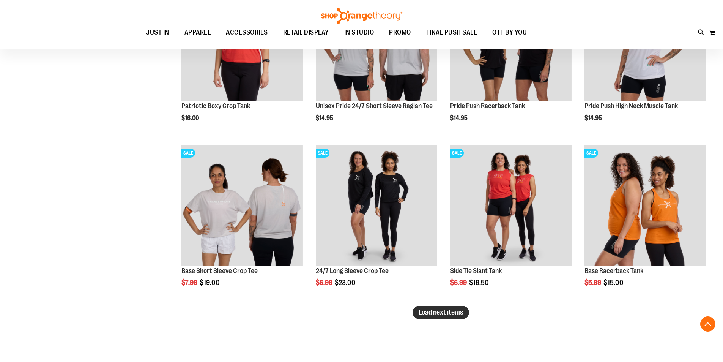
click at [437, 311] on span "Load next items" at bounding box center [441, 312] width 44 height 8
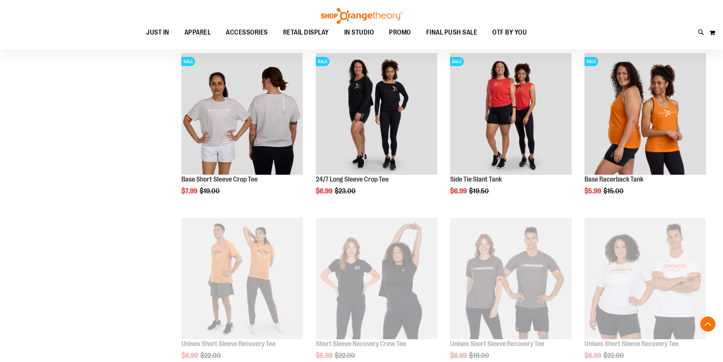
scroll to position [5315, 0]
